Goal: Transaction & Acquisition: Book appointment/travel/reservation

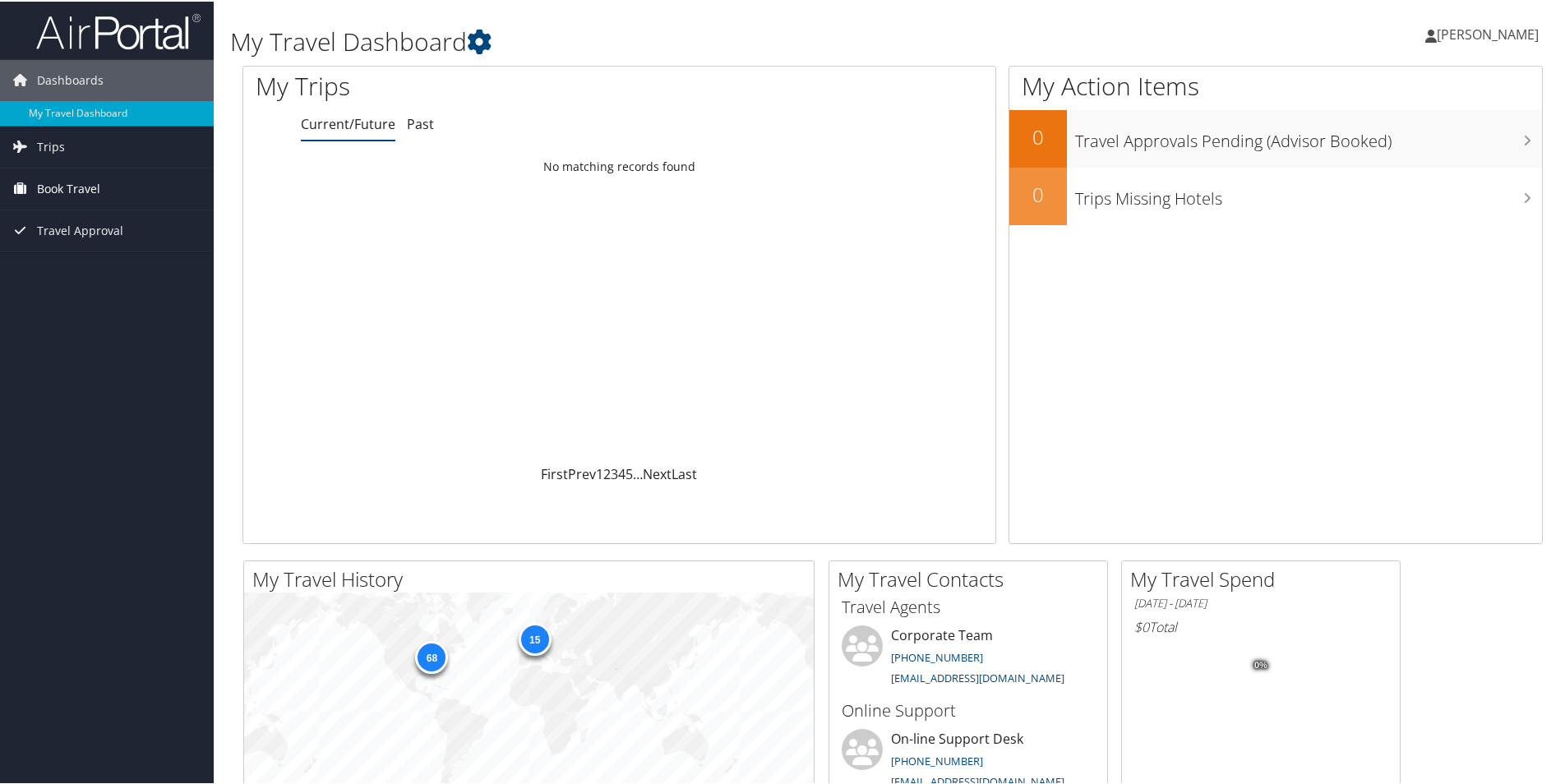
click at [83, 187] on span "Book Travel" at bounding box center [69, 187] width 63 height 41
click at [84, 273] on link "Book/Manage Online Trips" at bounding box center [107, 270] width 214 height 25
drag, startPoint x: 668, startPoint y: 171, endPoint x: 514, endPoint y: 167, distance: 154.1
click at [514, 167] on td "No matching records found" at bounding box center [619, 165] width 752 height 29
drag, startPoint x: 514, startPoint y: 167, endPoint x: 547, endPoint y: 233, distance: 73.8
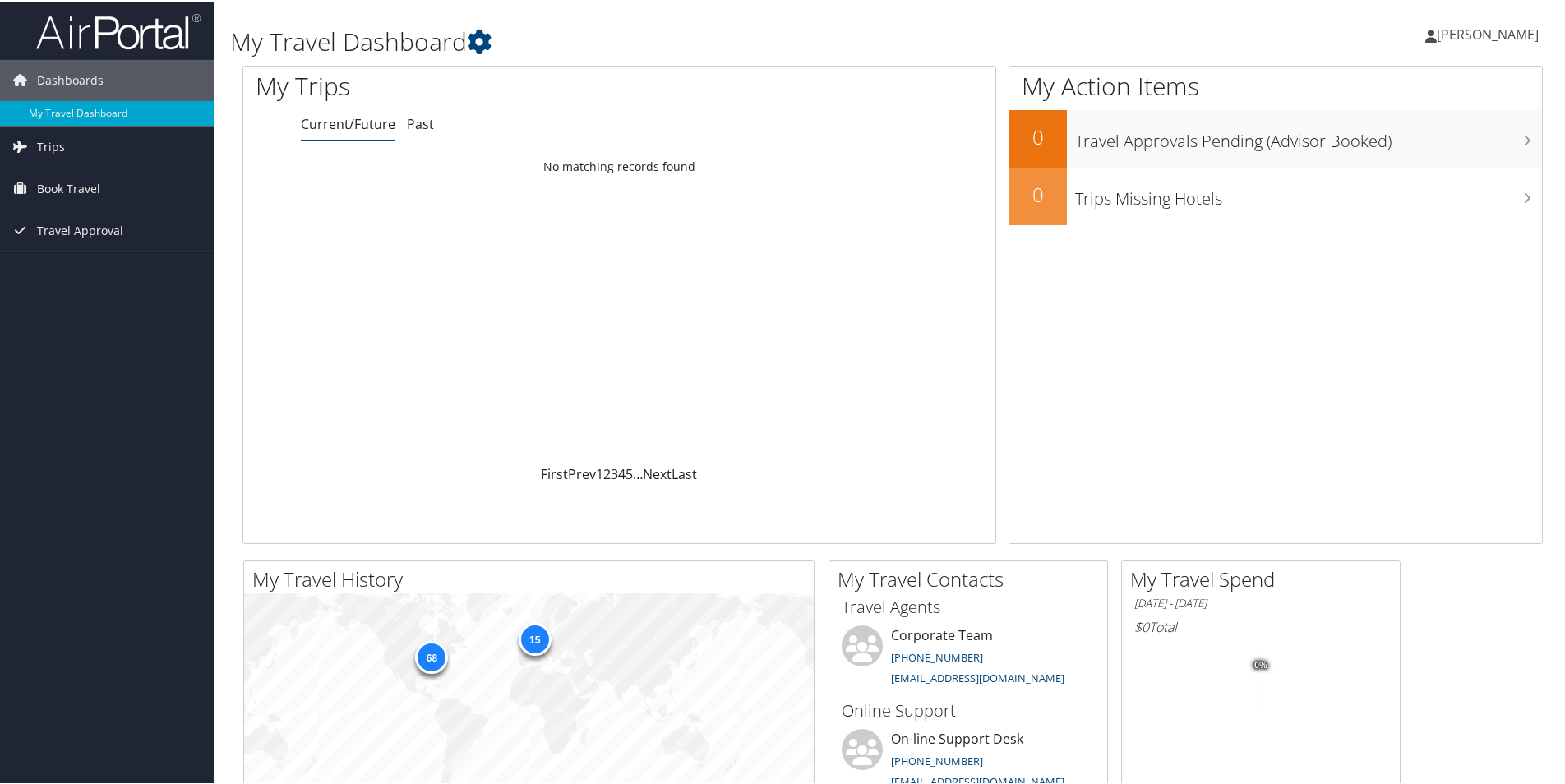
click at [545, 229] on div "Loading... No matching records found" at bounding box center [619, 306] width 752 height 313
drag, startPoint x: 660, startPoint y: 457, endPoint x: 508, endPoint y: 408, distance: 159.7
click at [508, 408] on div "Loading... No matching records found First Prev 1 2 3 4 5 … Next Last" at bounding box center [619, 316] width 752 height 332
drag, startPoint x: 508, startPoint y: 408, endPoint x: 539, endPoint y: 403, distance: 31.4
click at [539, 403] on div "Loading... No matching records found" at bounding box center [619, 306] width 752 height 313
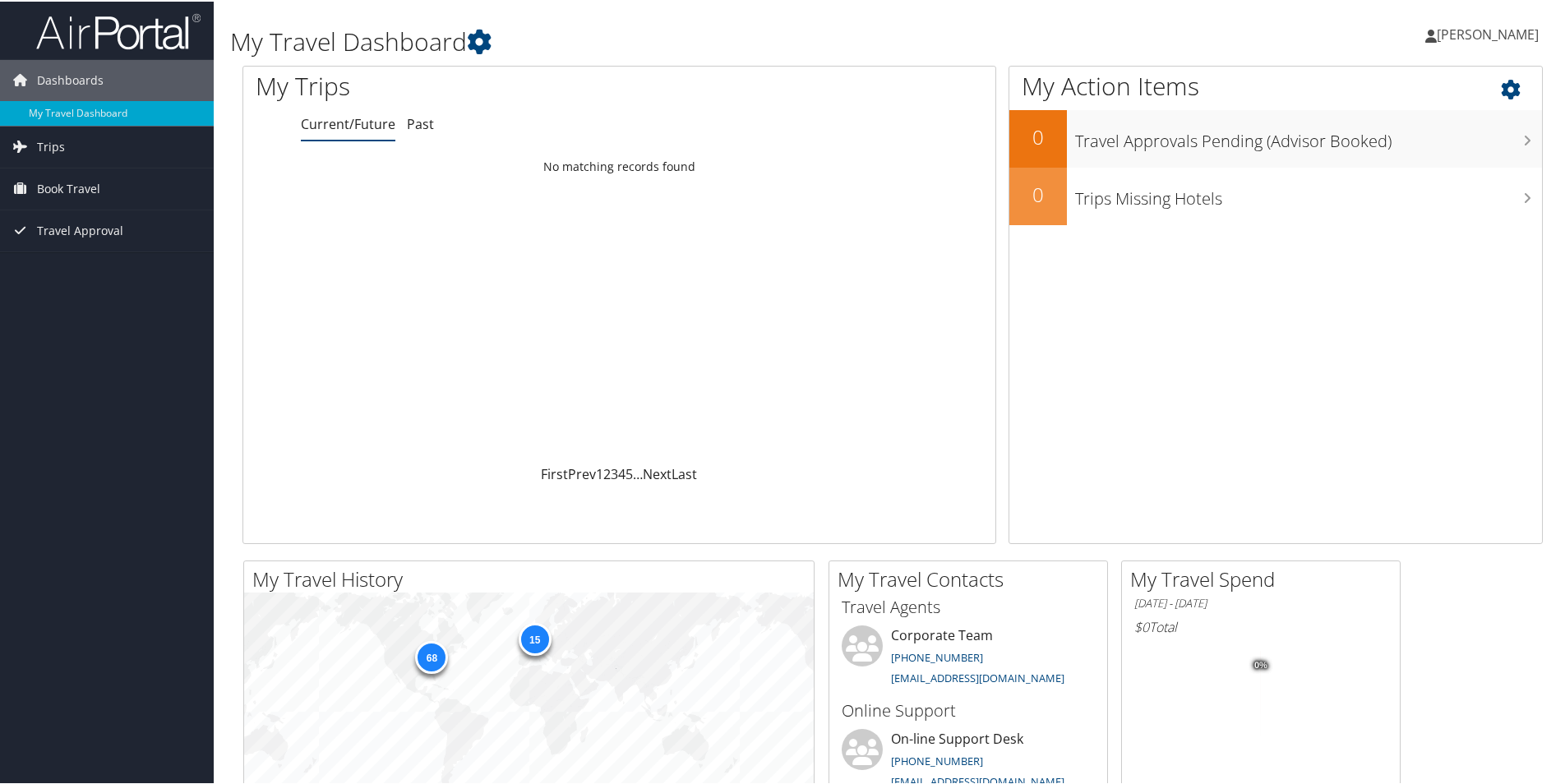
click at [1094, 372] on div "My Action Items 0 Travel Approvals Pending (Advisor Booked) 0 Trips Missing Hot…" at bounding box center [1276, 303] width 535 height 478
